Goal: Transaction & Acquisition: Purchase product/service

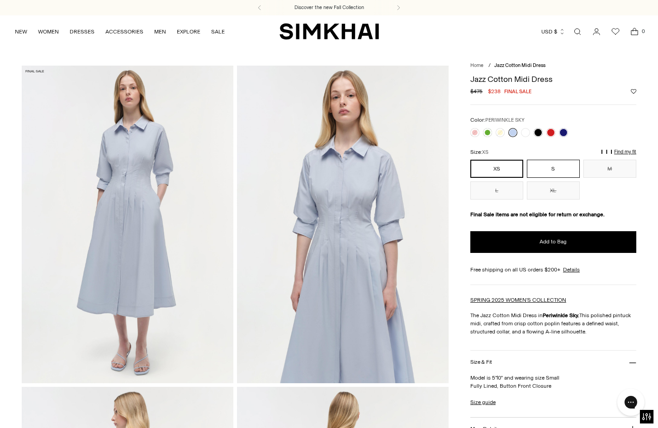
click at [547, 169] on button "S" at bounding box center [553, 169] width 53 height 18
click at [485, 132] on link at bounding box center [487, 132] width 9 height 9
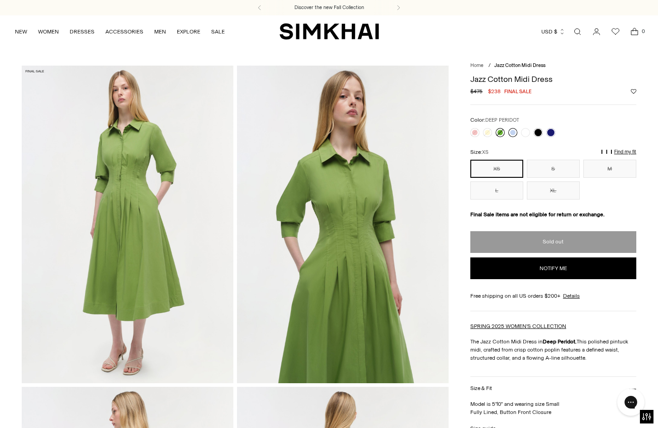
click at [509, 132] on link at bounding box center [513, 132] width 9 height 9
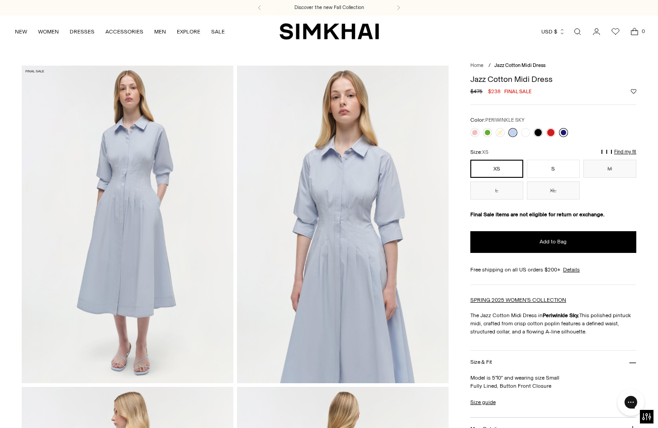
click at [563, 130] on link at bounding box center [563, 132] width 9 height 9
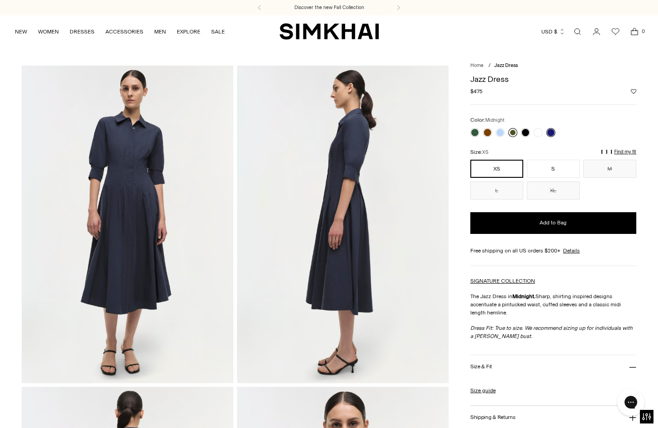
click at [515, 132] on link at bounding box center [513, 132] width 9 height 9
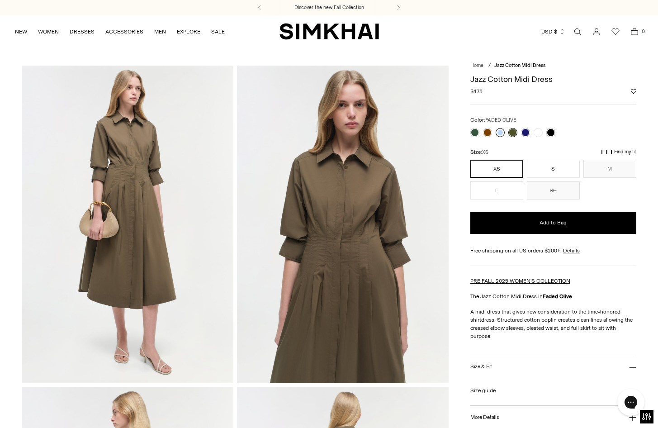
click at [500, 132] on link at bounding box center [500, 132] width 9 height 9
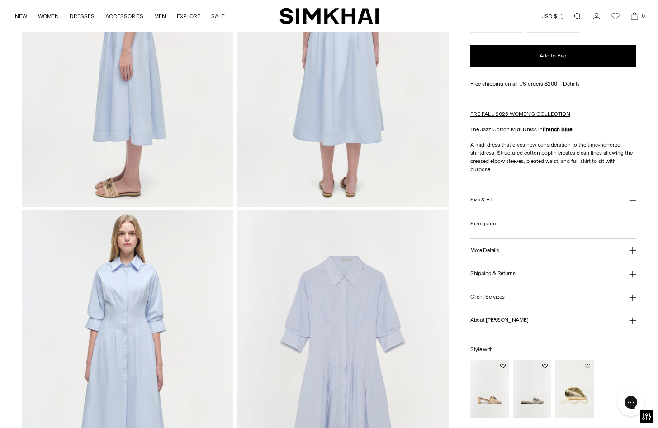
scroll to position [724, 0]
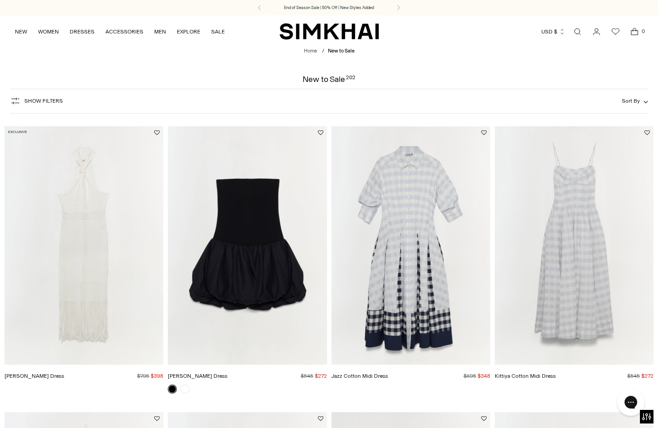
click at [0, 0] on img "Jazz Cotton Midi Dress" at bounding box center [0, 0] width 0 height 0
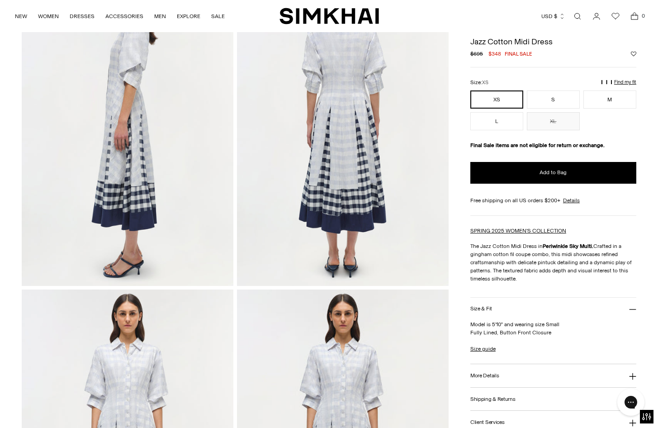
scroll to position [272, 0]
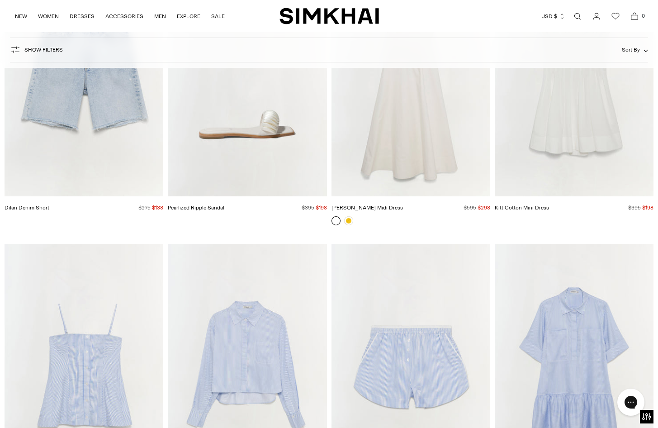
scroll to position [4932, 0]
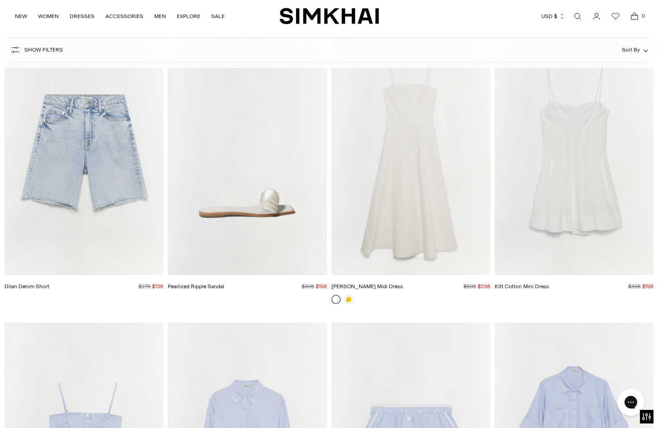
click at [580, 16] on link "Open search modal" at bounding box center [578, 16] width 18 height 18
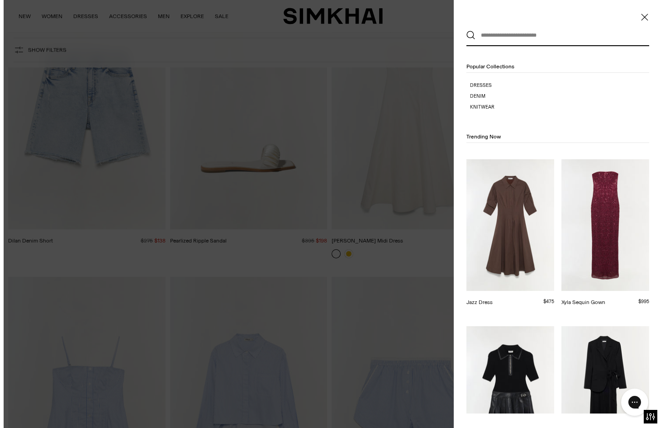
scroll to position [0, 0]
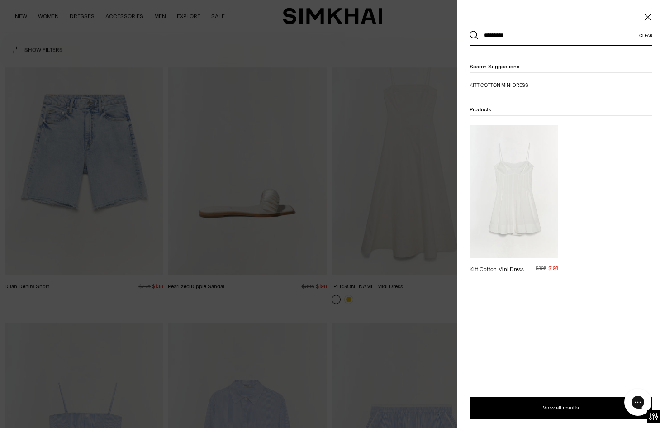
type input "*********"
click at [470, 31] on button "Search" at bounding box center [474, 35] width 9 height 9
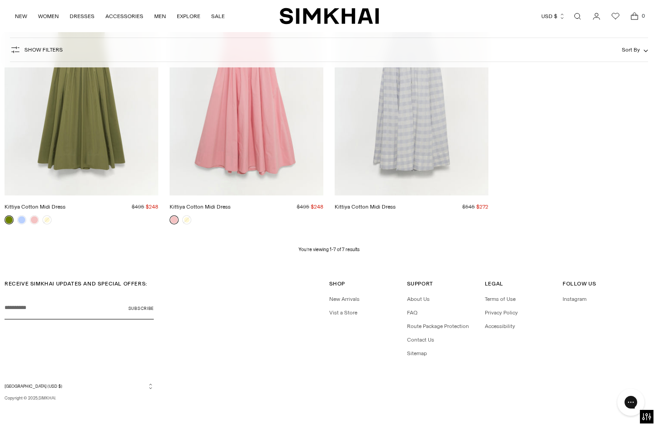
scroll to position [492, 0]
